Goal: Information Seeking & Learning: Understand process/instructions

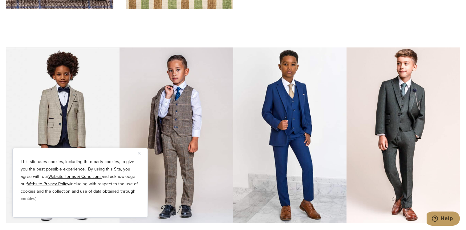
scroll to position [1911, 0]
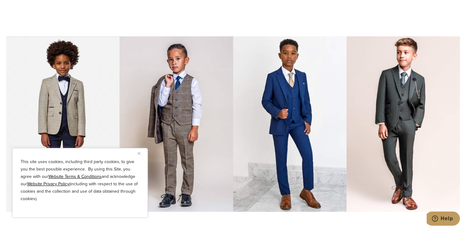
click at [140, 153] on img "Close" at bounding box center [139, 153] width 3 height 3
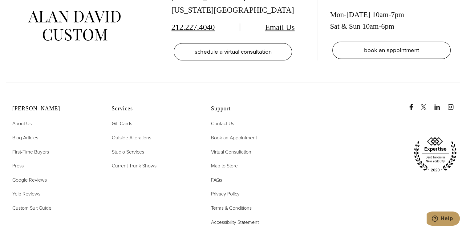
scroll to position [2511, 0]
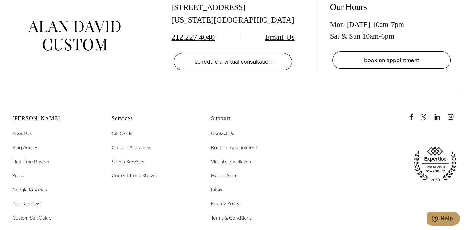
click at [222, 186] on span "FAQs" at bounding box center [216, 189] width 11 height 7
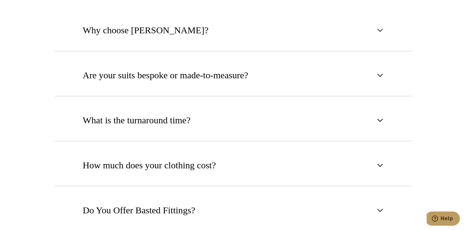
scroll to position [339, 0]
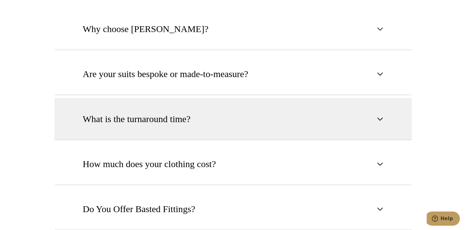
click at [381, 119] on span "button" at bounding box center [380, 118] width 7 height 7
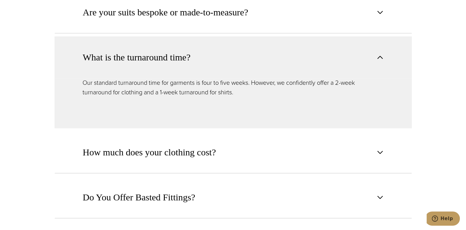
scroll to position [462, 0]
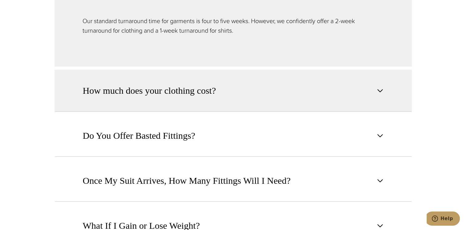
click at [379, 90] on span "button" at bounding box center [380, 90] width 7 height 7
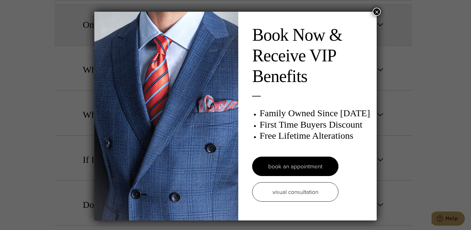
scroll to position [0, 0]
